Goal: Information Seeking & Learning: Learn about a topic

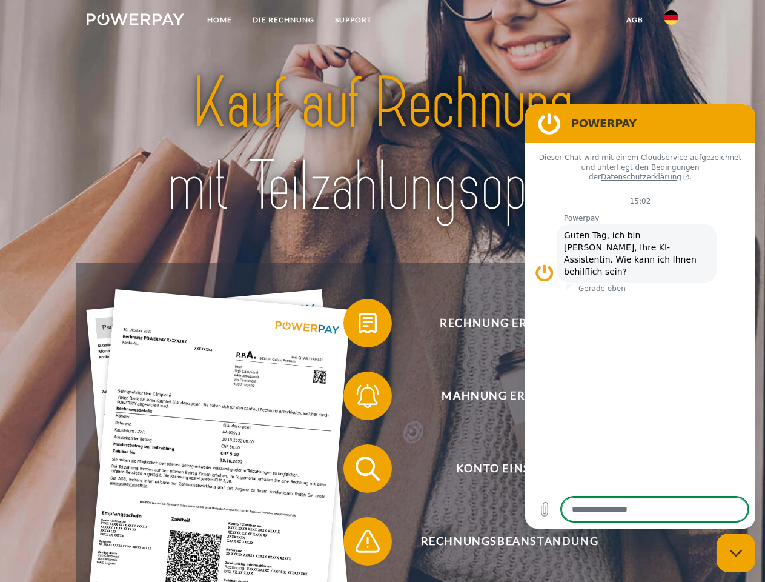
click at [135, 21] on img at bounding box center [136, 19] width 98 height 12
click at [671, 21] on img at bounding box center [671, 17] width 15 height 15
click at [634, 20] on link "agb" at bounding box center [635, 20] width 38 height 22
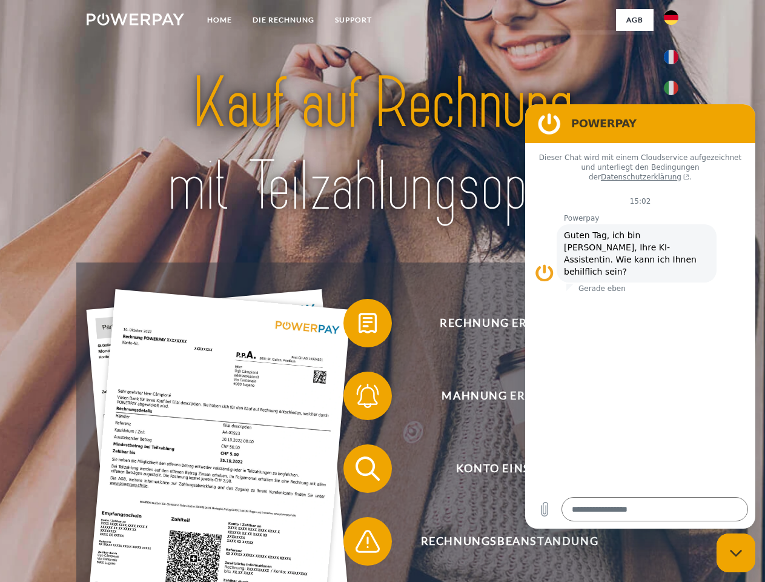
click at [359, 325] on span at bounding box center [349, 323] width 61 height 61
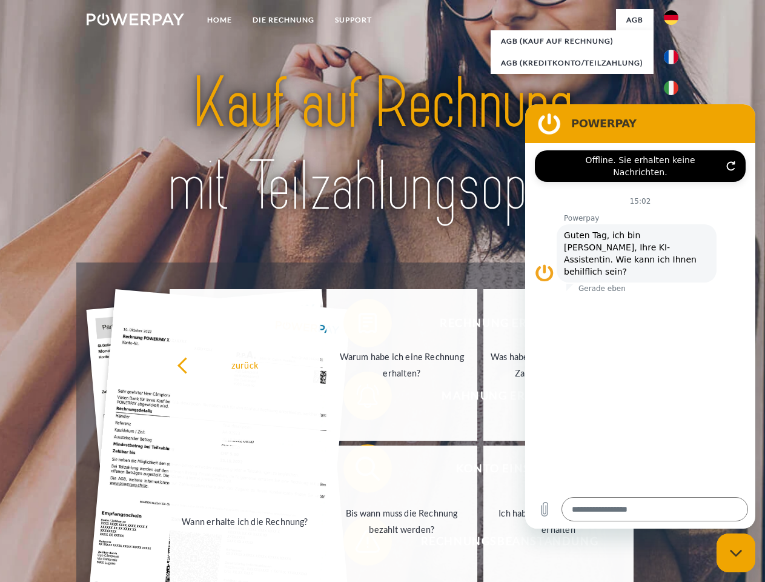
click at [359, 398] on link "Warum habe ich eine Rechnung erhalten?" at bounding box center [402, 365] width 151 height 152
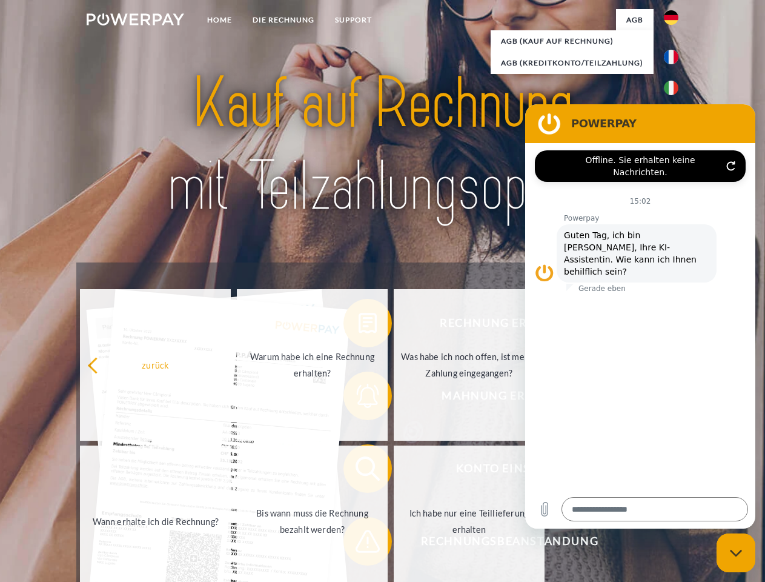
click at [359, 471] on span at bounding box center [349, 468] width 61 height 61
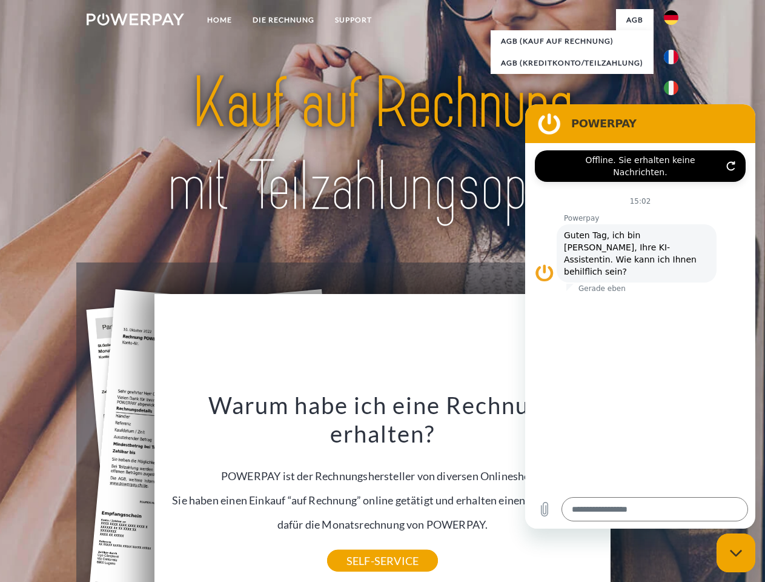
click at [359, 544] on div "Warum habe ich eine Rechnung erhalten? POWERPAY ist der Rechnungshersteller von…" at bounding box center [383, 475] width 442 height 170
click at [736, 553] on icon "Messaging-Fenster schließen" at bounding box center [736, 553] width 13 height 8
type textarea "*"
